Goal: Task Accomplishment & Management: Manage account settings

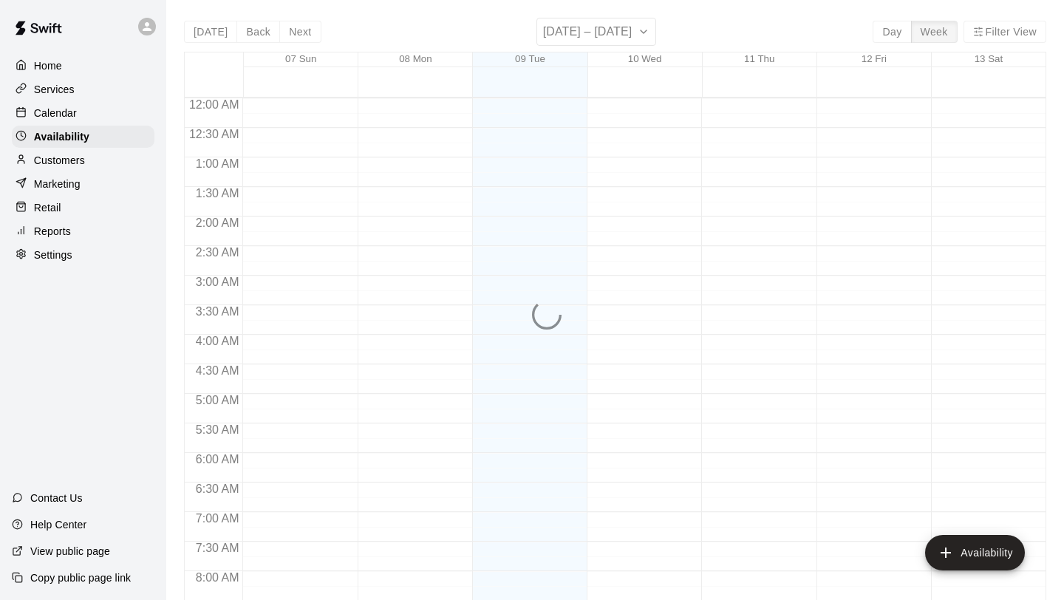
scroll to position [901, 0]
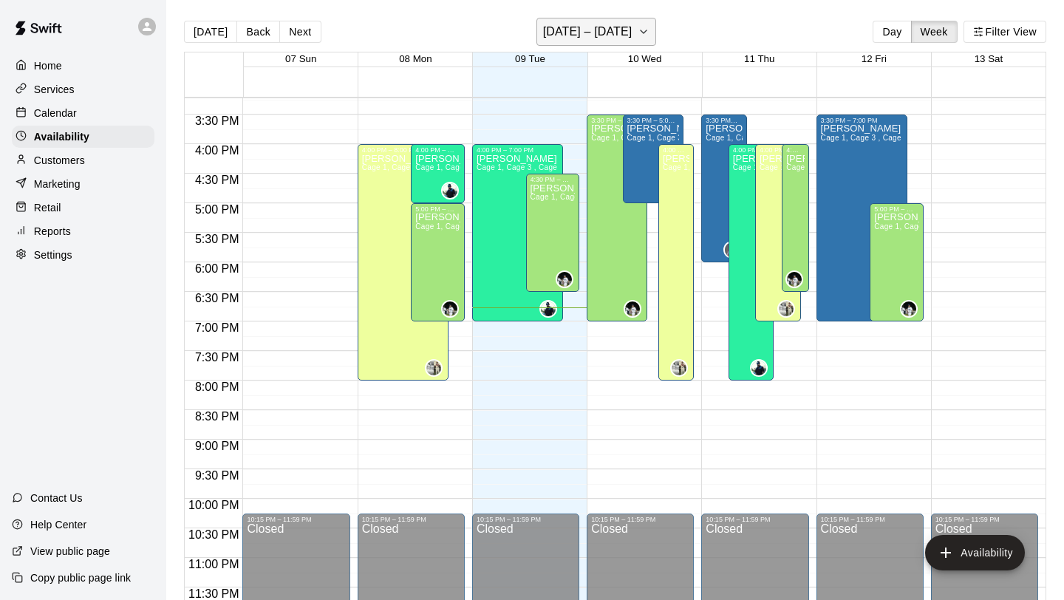
click at [641, 33] on button "[DATE] – [DATE]" at bounding box center [597, 32] width 120 height 28
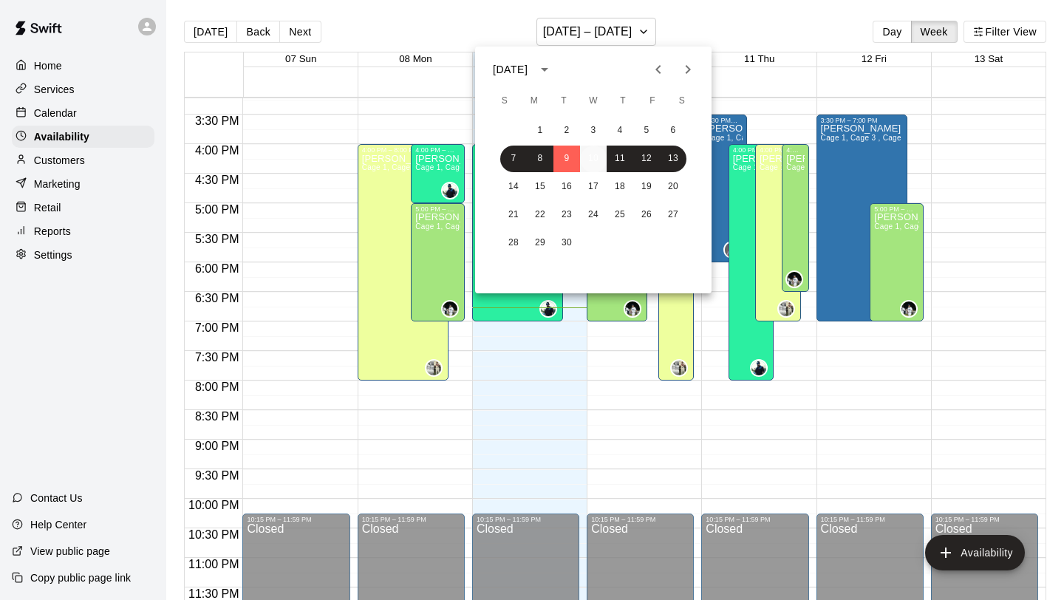
click at [588, 159] on button "10" at bounding box center [593, 159] width 27 height 27
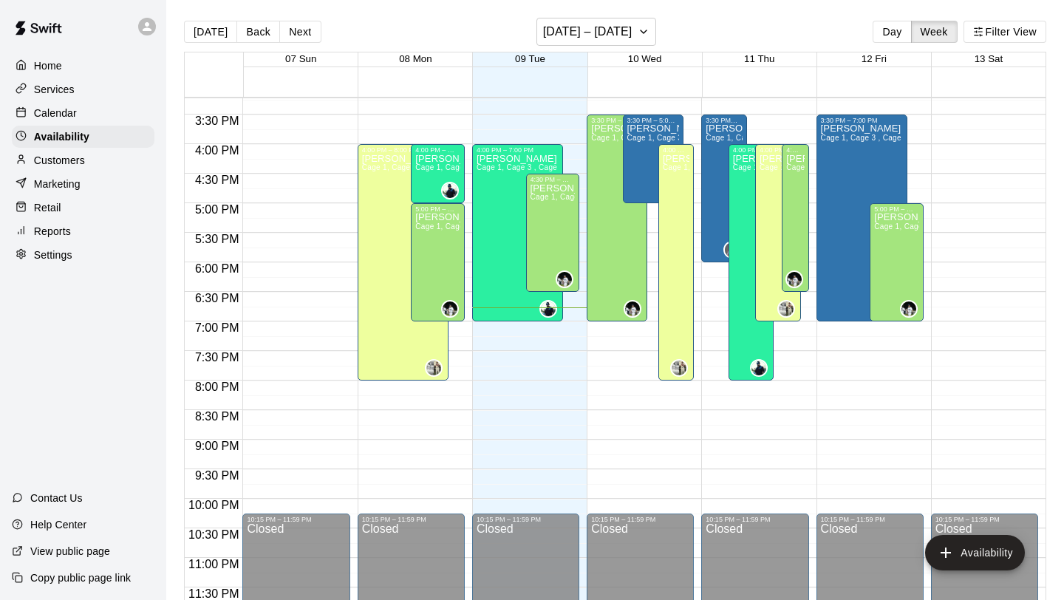
click at [640, 71] on div at bounding box center [645, 74] width 802 height 15
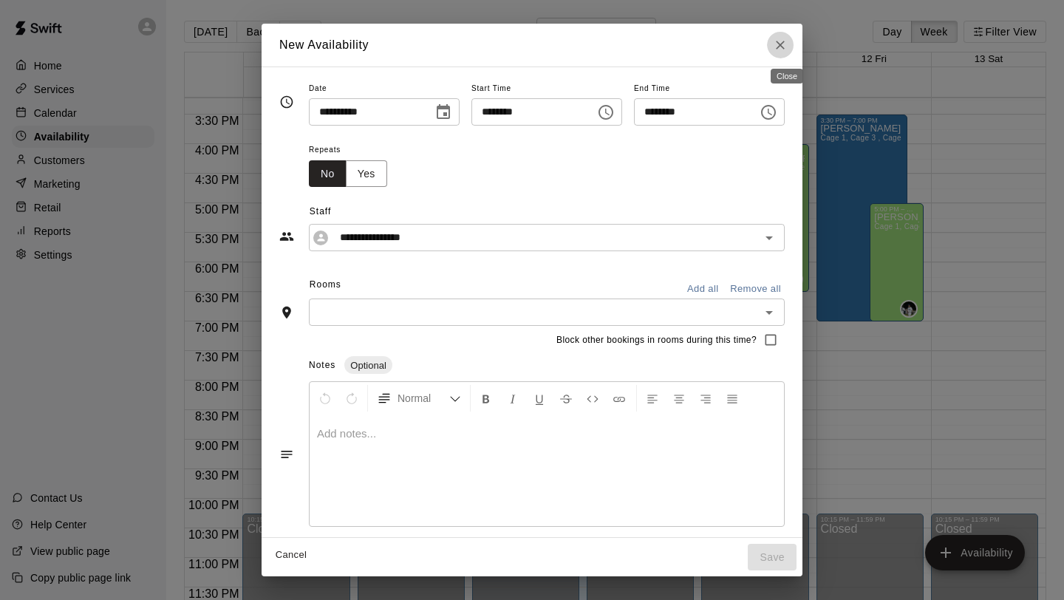
click at [786, 44] on icon "Close" at bounding box center [780, 45] width 15 height 15
type input "**********"
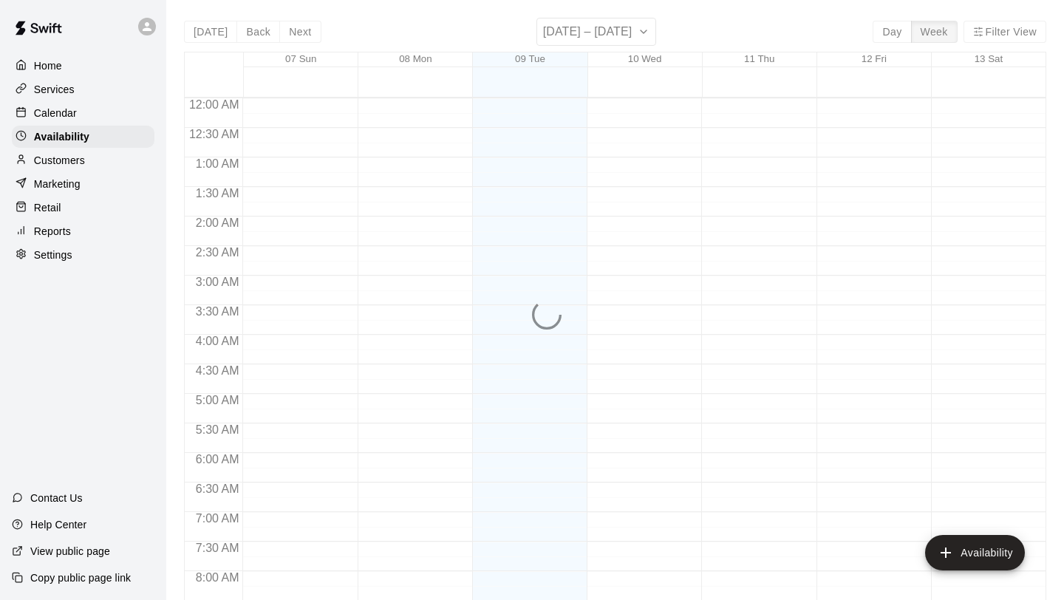
scroll to position [901, 0]
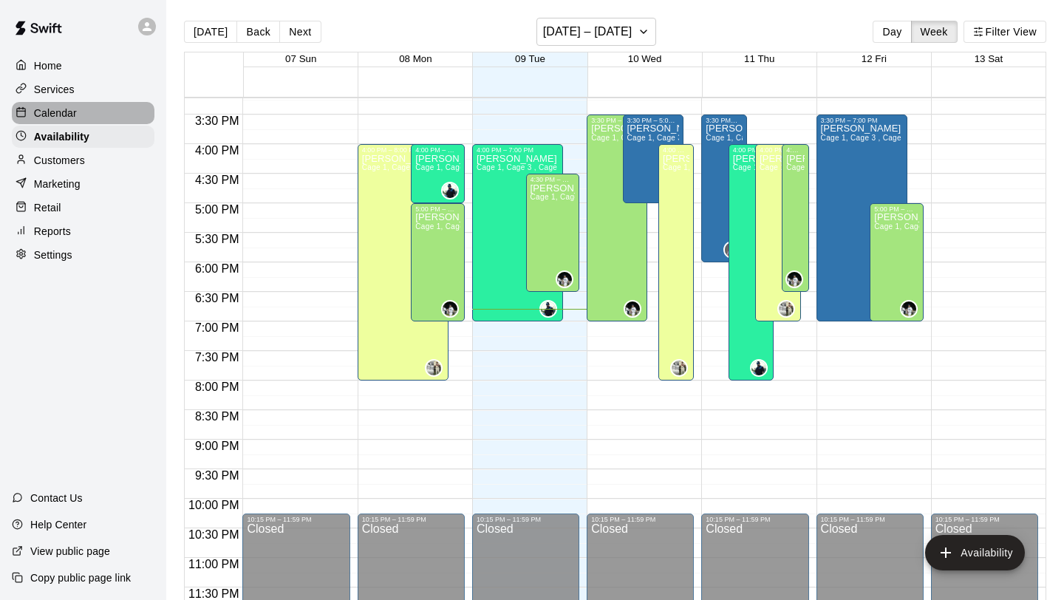
click at [86, 116] on div "Calendar" at bounding box center [83, 113] width 143 height 22
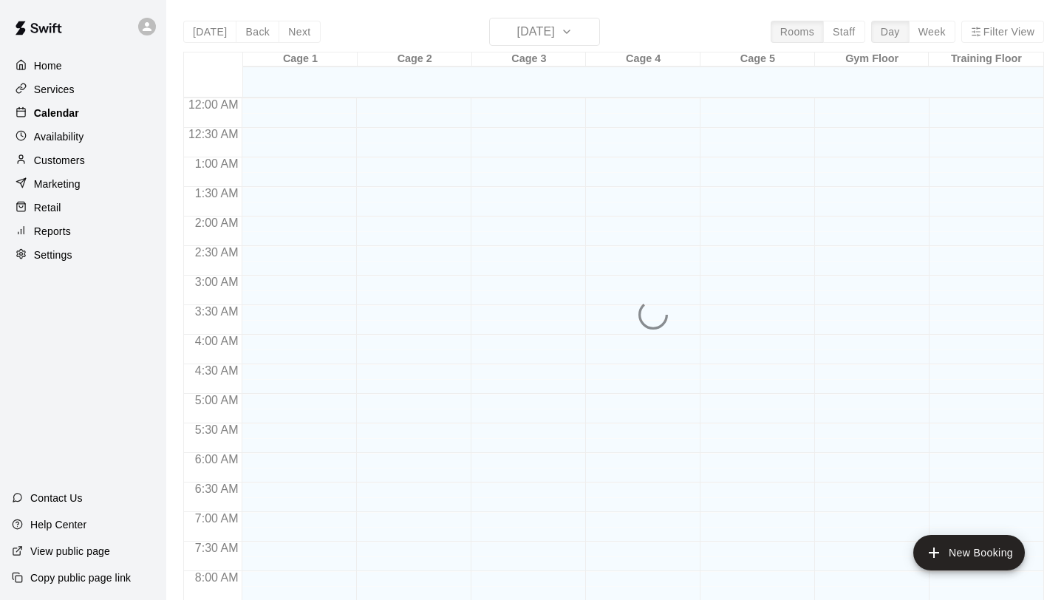
scroll to position [856, 0]
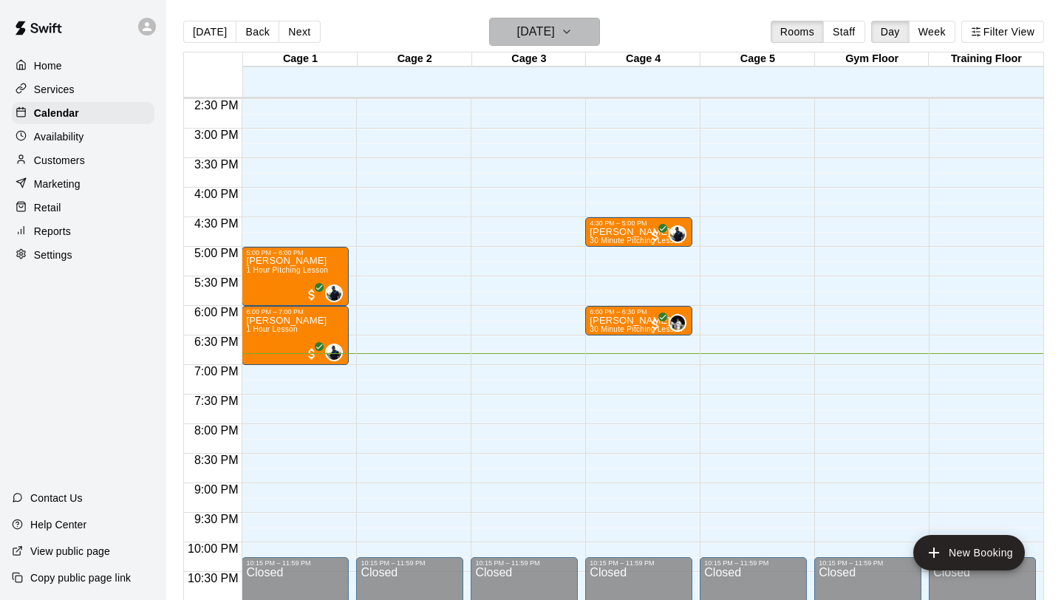
click at [555, 36] on h6 "[DATE]" at bounding box center [536, 31] width 38 height 21
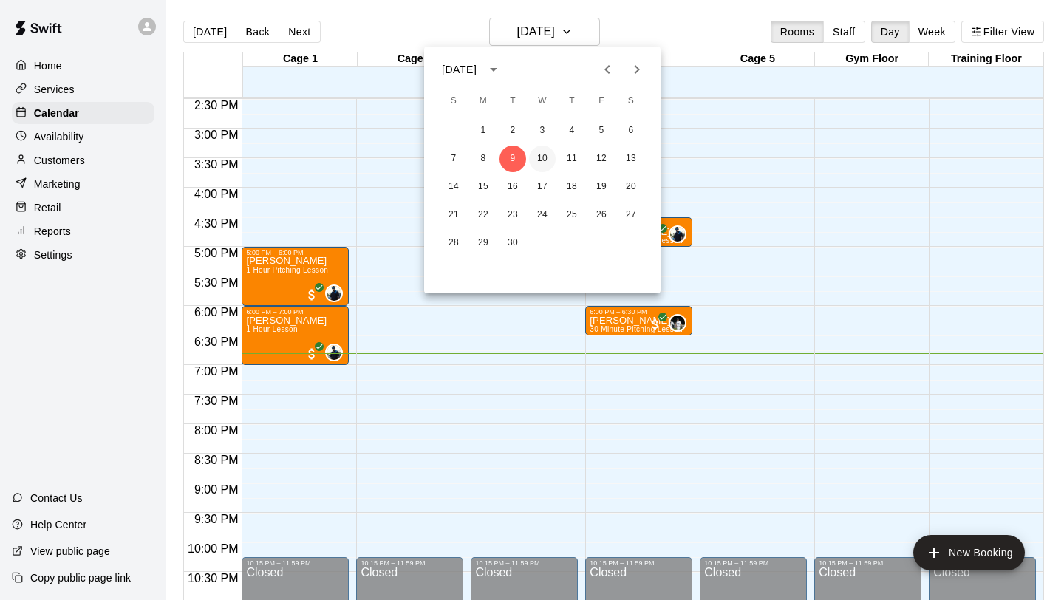
click at [549, 155] on button "10" at bounding box center [542, 159] width 27 height 27
